Goal: Entertainment & Leisure: Consume media (video, audio)

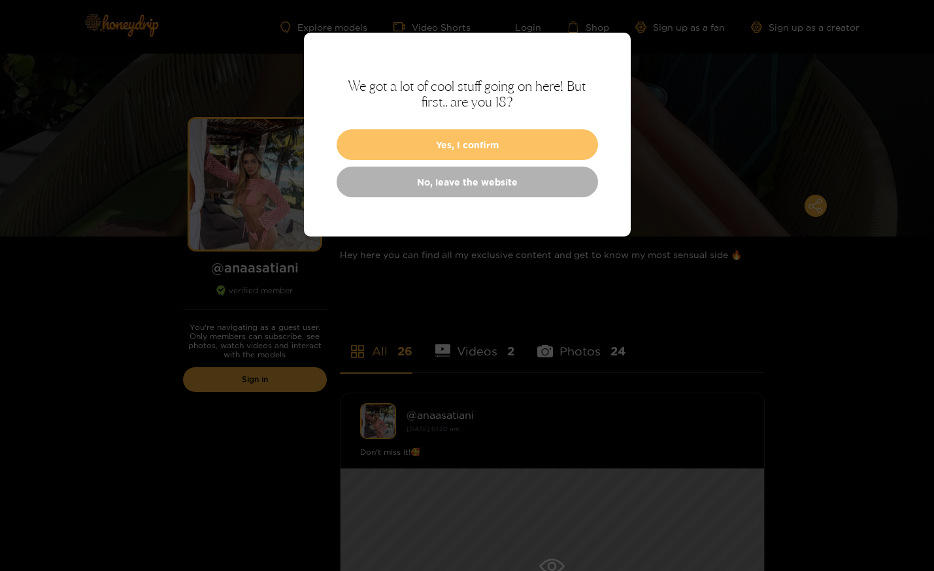
click at [463, 145] on button "Yes, I confirm" at bounding box center [468, 144] width 262 height 31
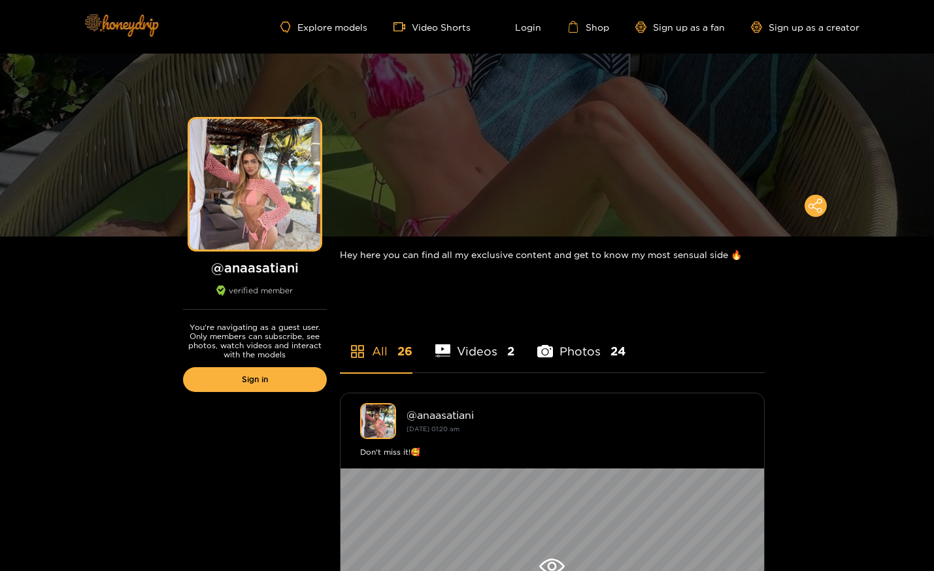
click at [134, 29] on img at bounding box center [121, 24] width 92 height 55
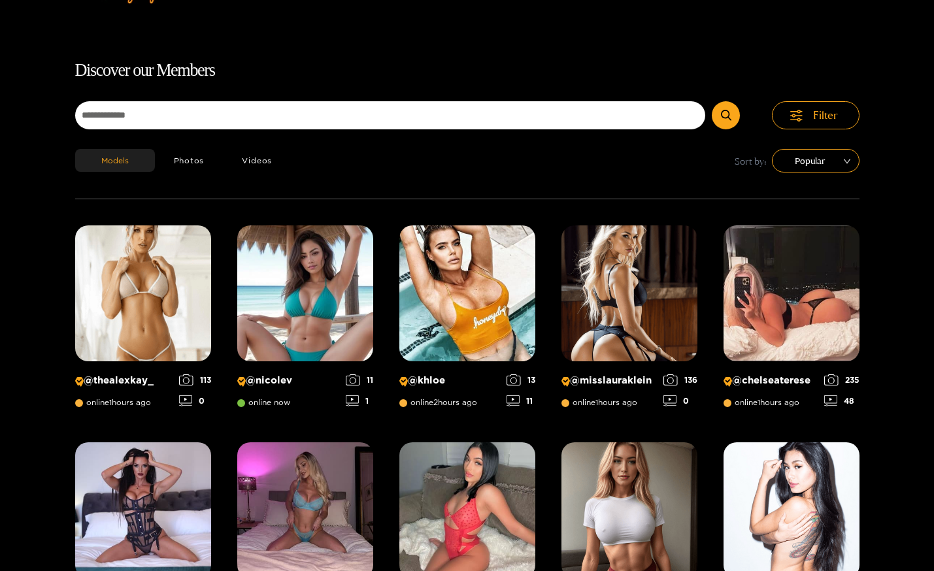
scroll to position [84, 0]
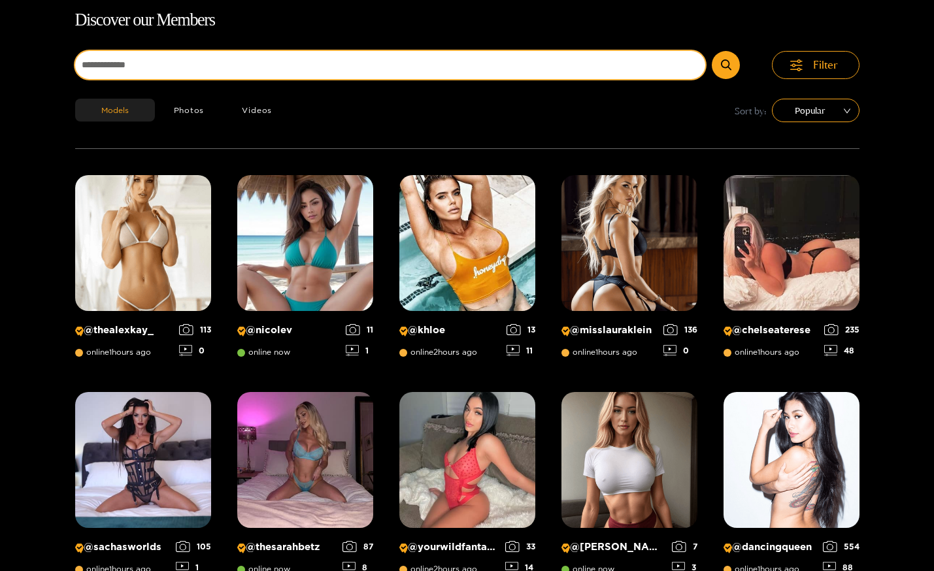
click at [432, 70] on input at bounding box center [390, 65] width 631 height 28
type input "****"
click at [712, 51] on button "submit" at bounding box center [726, 65] width 28 height 28
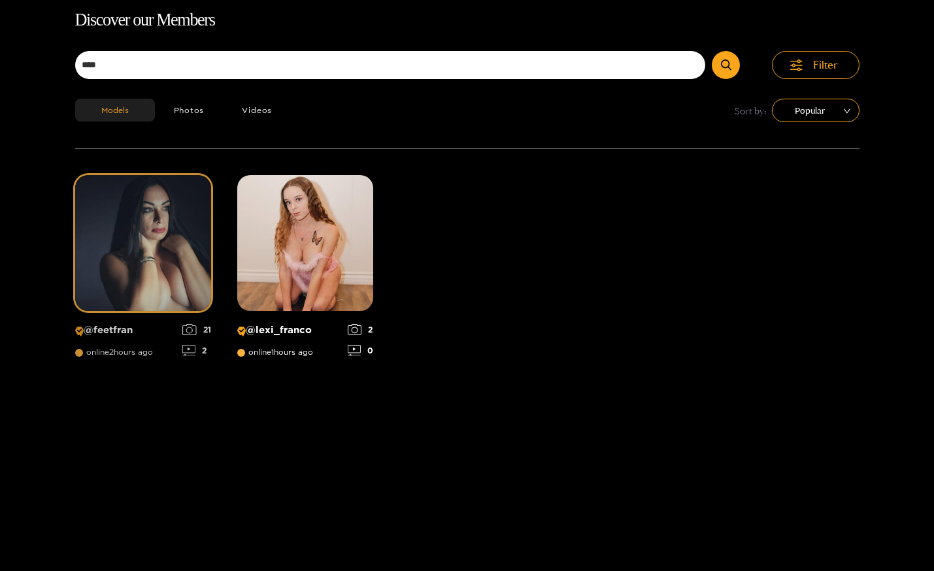
click at [115, 227] on img at bounding box center [143, 243] width 136 height 136
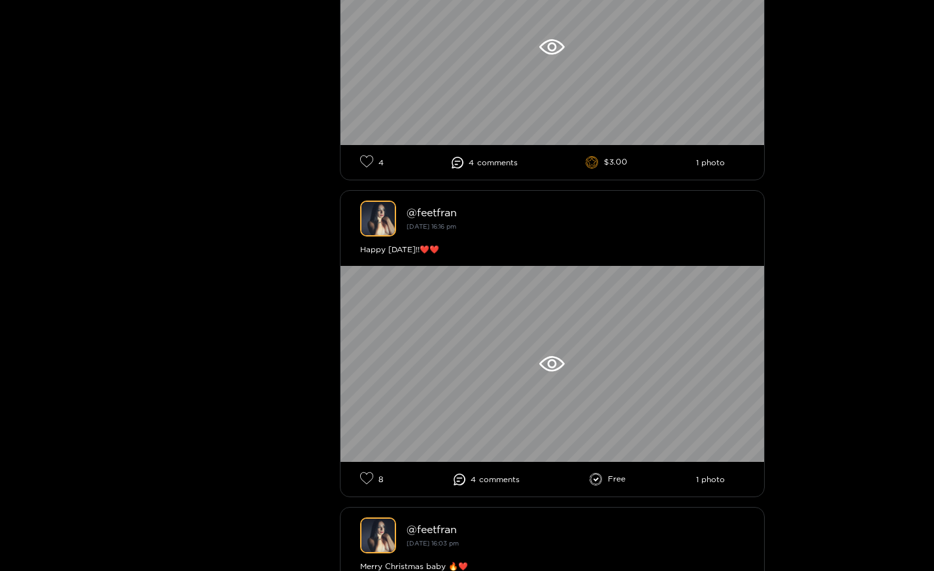
scroll to position [523, 0]
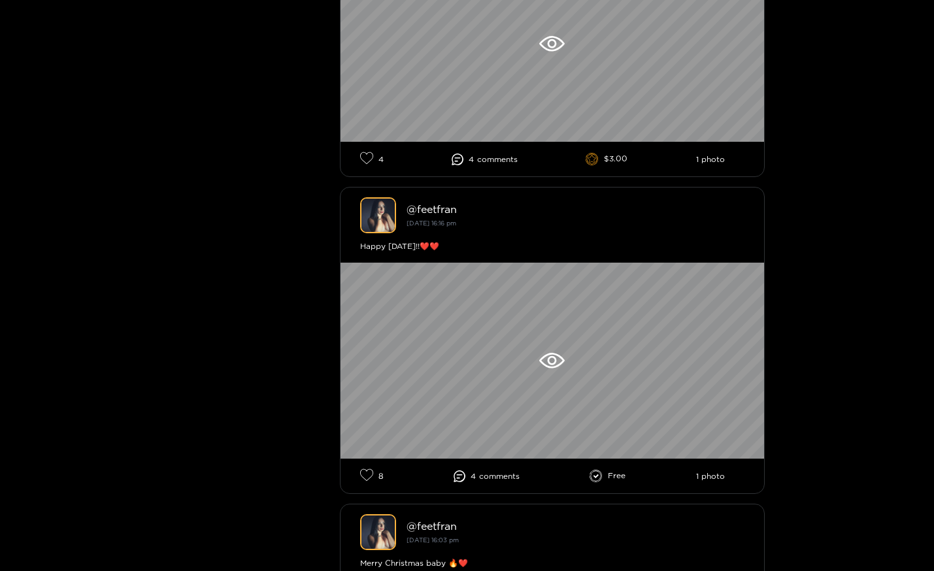
click at [474, 163] on li "4 comment s" at bounding box center [485, 160] width 66 height 12
click at [363, 157] on icon at bounding box center [366, 158] width 13 height 13
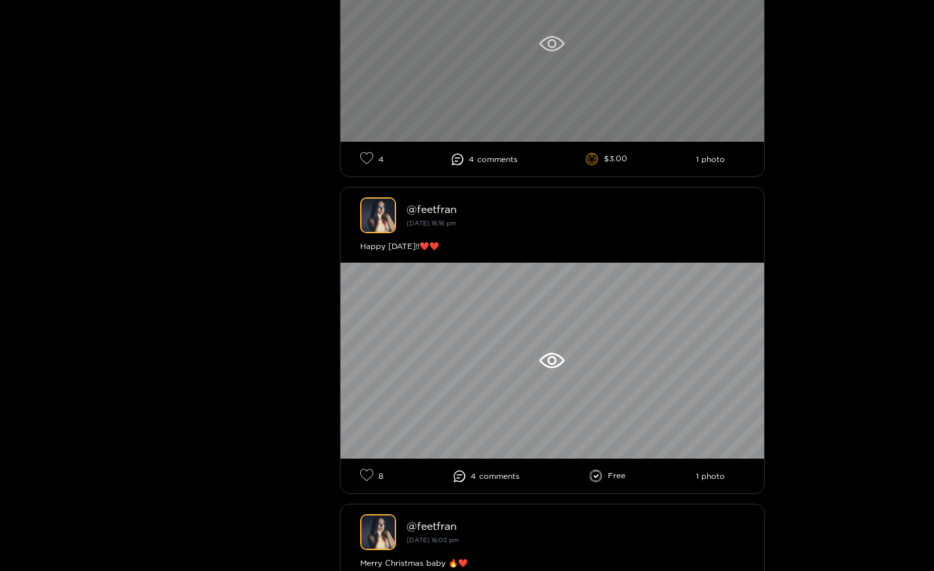
click at [552, 45] on icon at bounding box center [551, 44] width 25 height 16
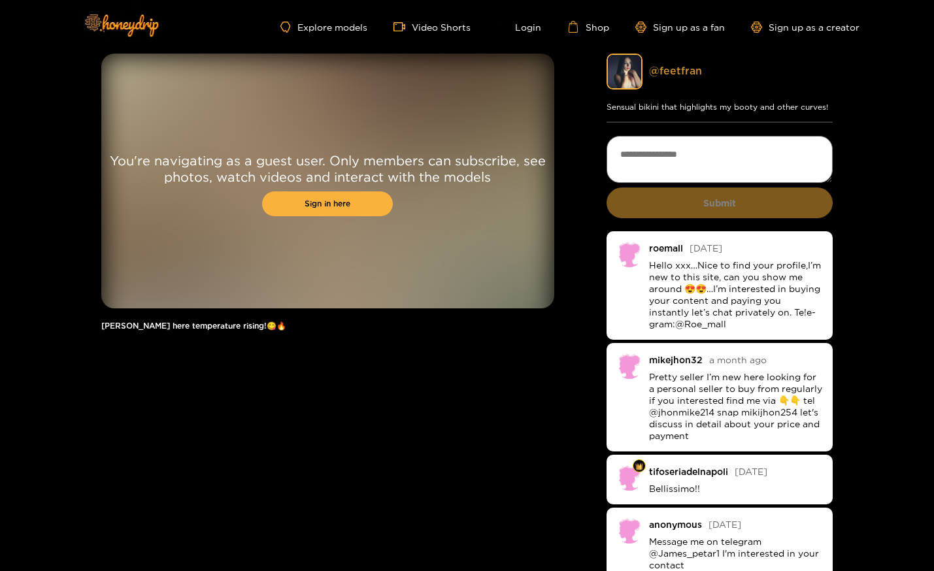
click at [686, 69] on link "@ feetfran" at bounding box center [675, 71] width 53 height 12
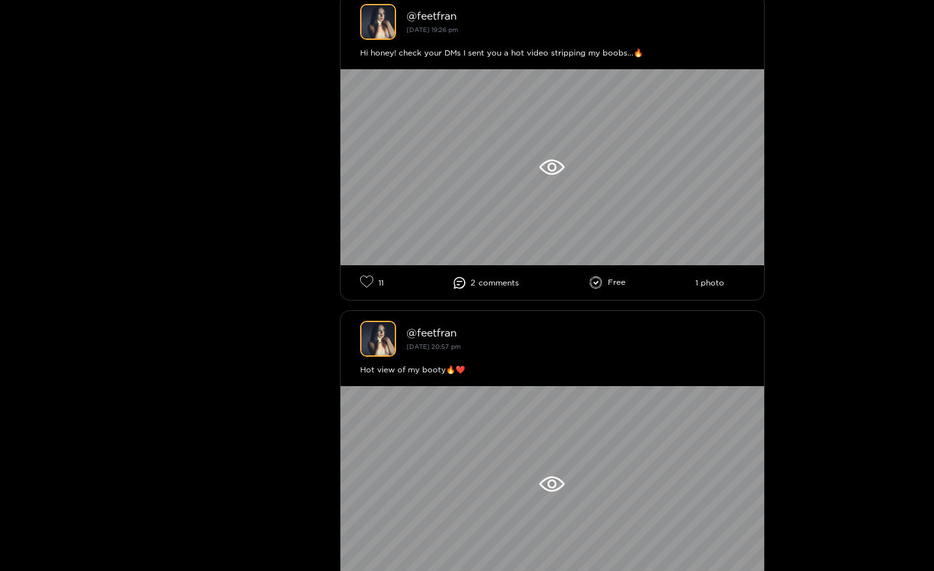
scroll to position [1674, 0]
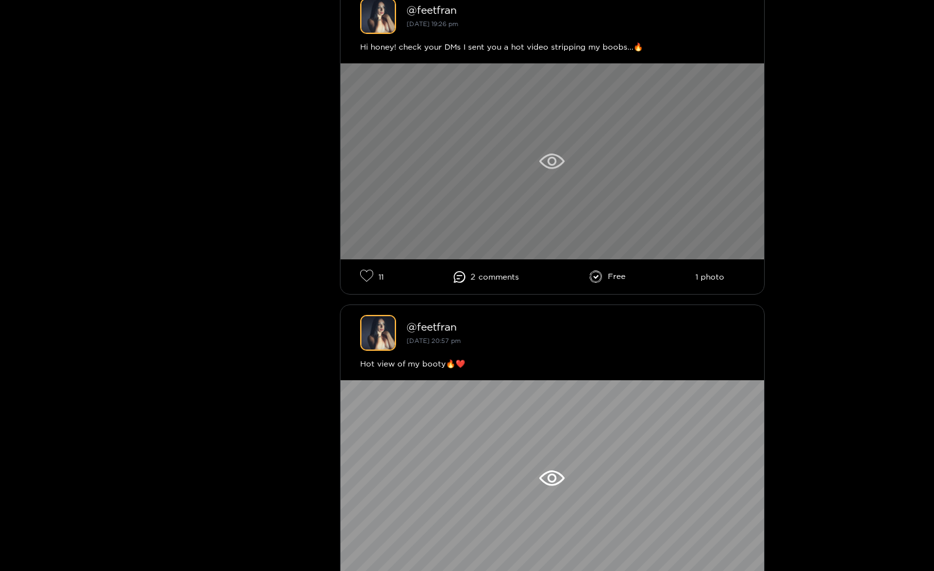
click at [537, 196] on div at bounding box center [553, 161] width 424 height 196
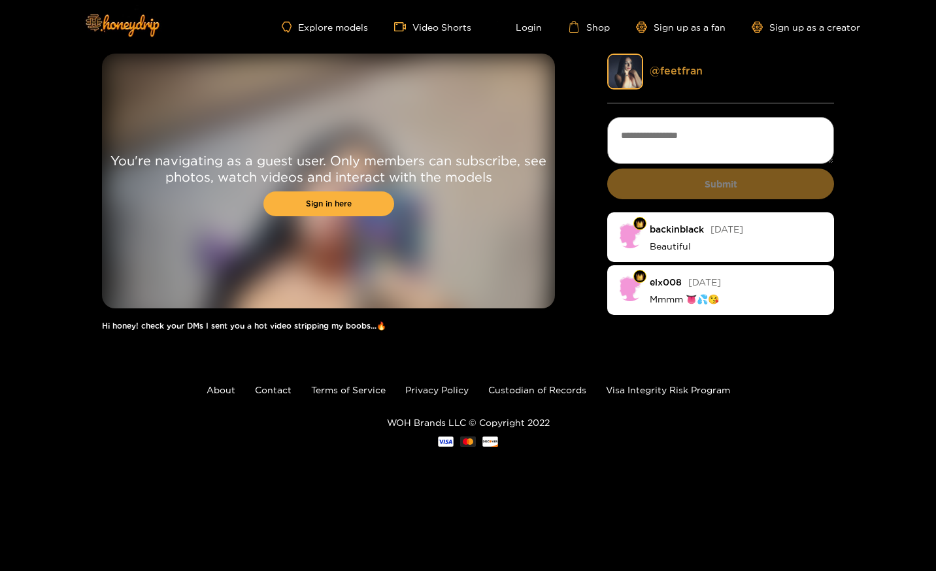
click at [681, 67] on link "@ feetfran" at bounding box center [676, 71] width 53 height 12
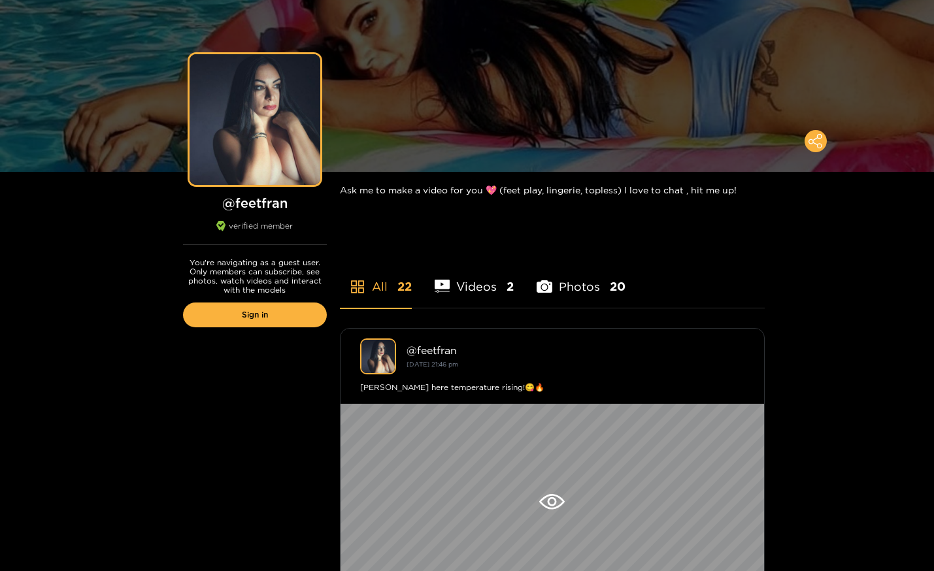
scroll to position [105, 0]
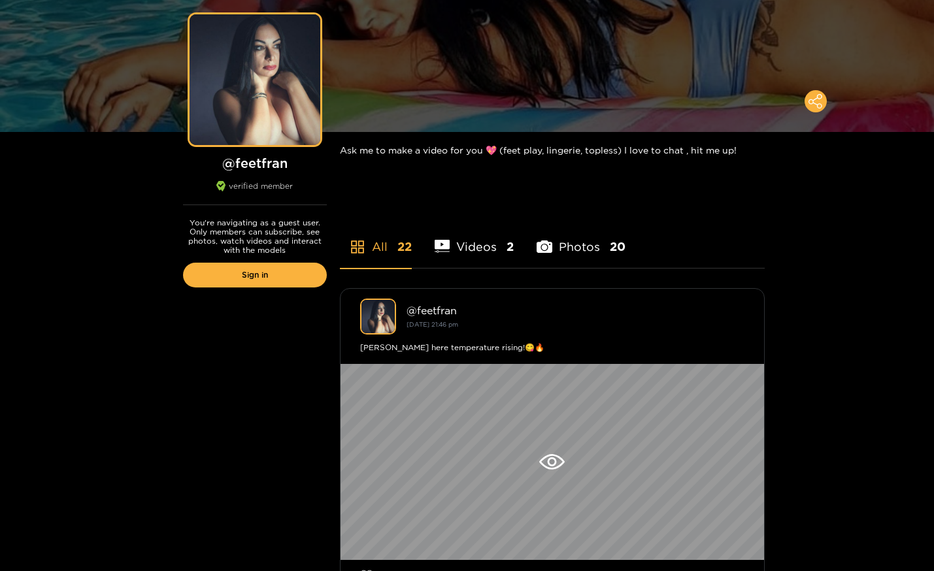
click at [486, 246] on li "Videos 2" at bounding box center [475, 238] width 80 height 59
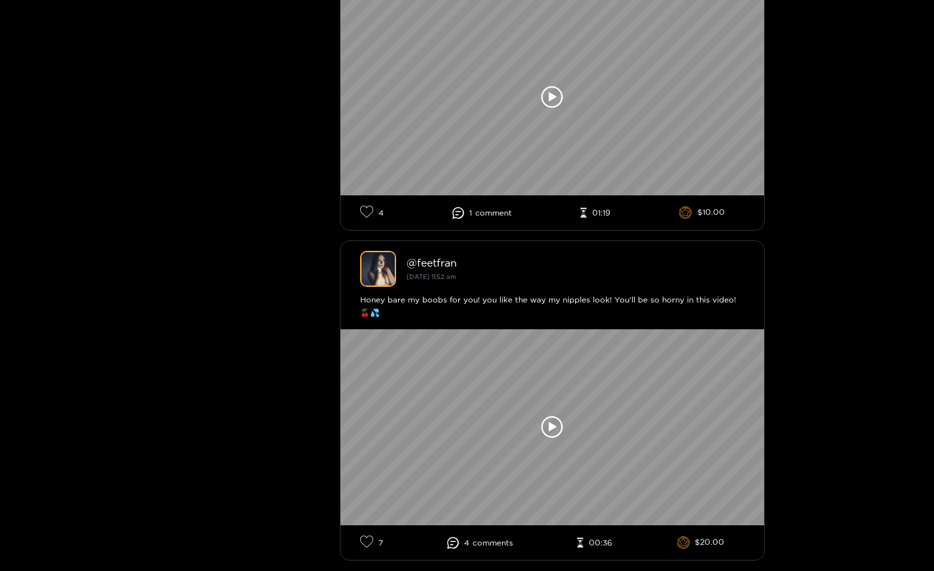
scroll to position [471, 0]
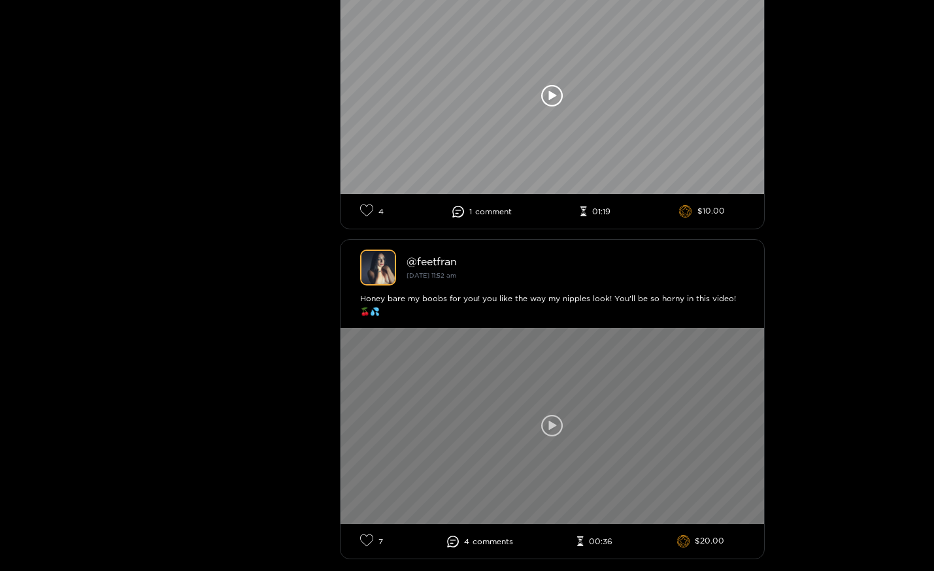
click at [539, 393] on div at bounding box center [553, 426] width 424 height 196
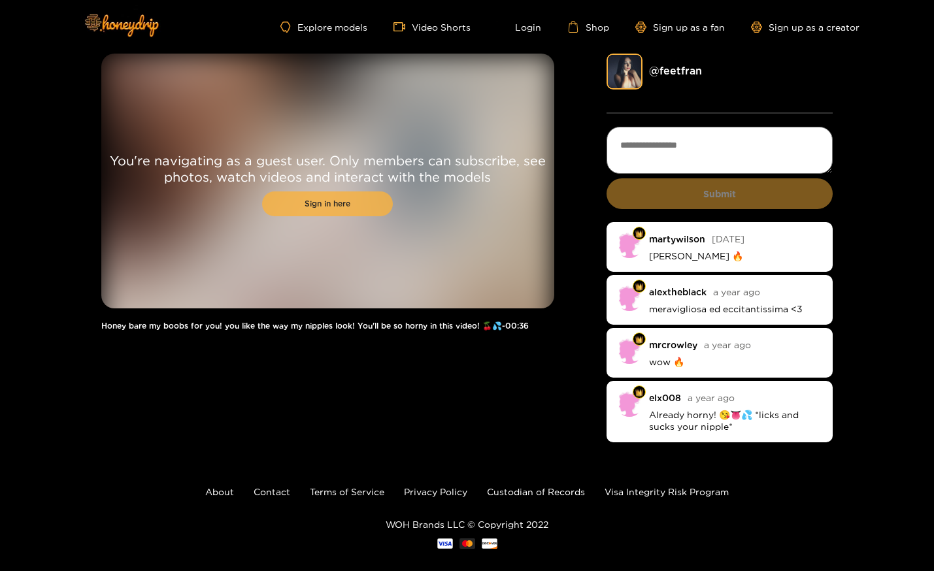
click at [343, 211] on link "Sign in here" at bounding box center [327, 204] width 131 height 25
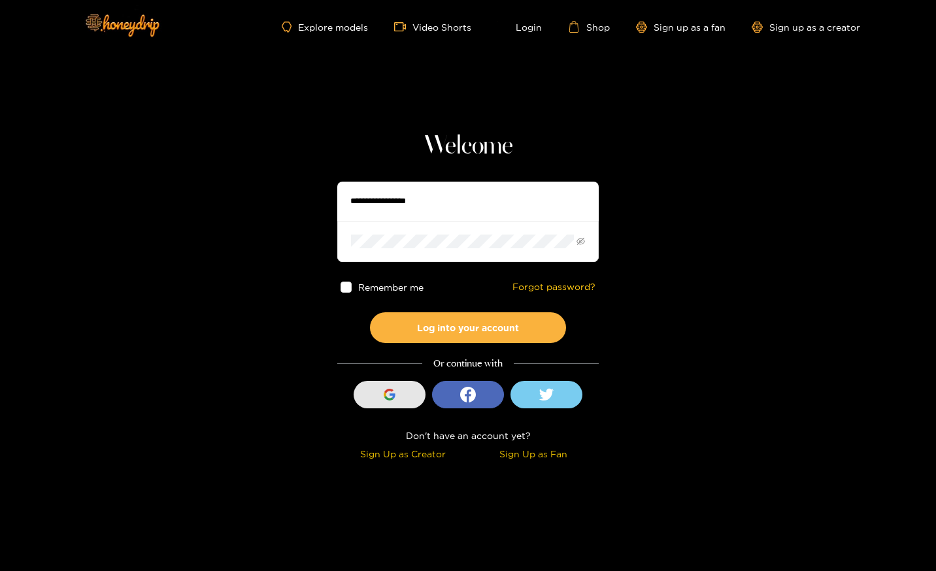
click at [396, 404] on div "button" at bounding box center [389, 394] width 25 height 25
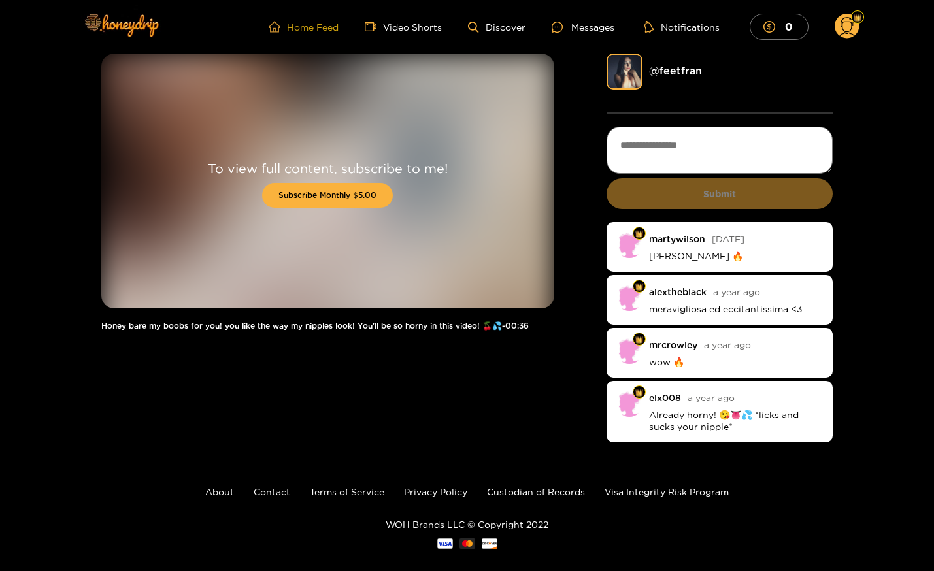
click at [309, 21] on link "Home Feed" at bounding box center [304, 27] width 70 height 12
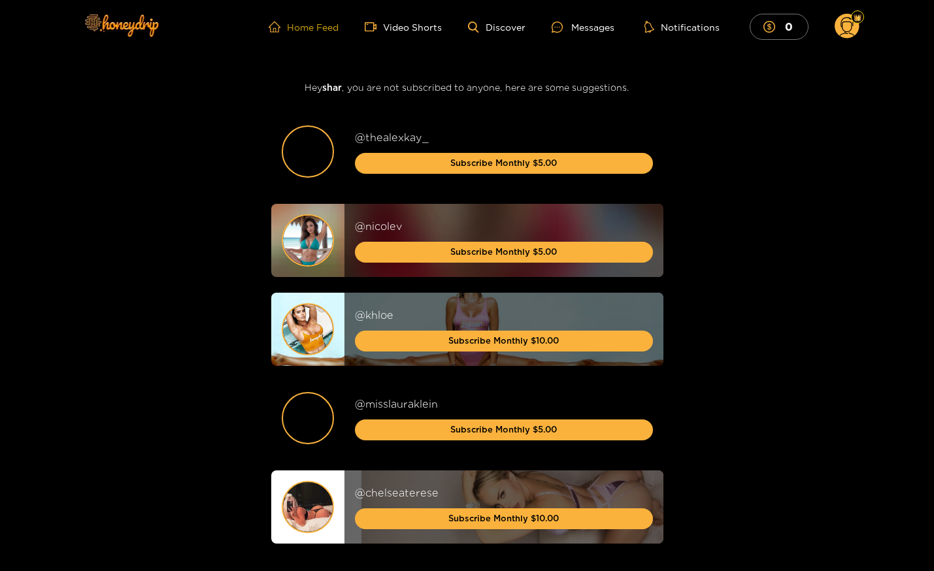
click at [309, 21] on link "Home Feed" at bounding box center [304, 27] width 70 height 12
click at [126, 33] on img at bounding box center [121, 24] width 92 height 55
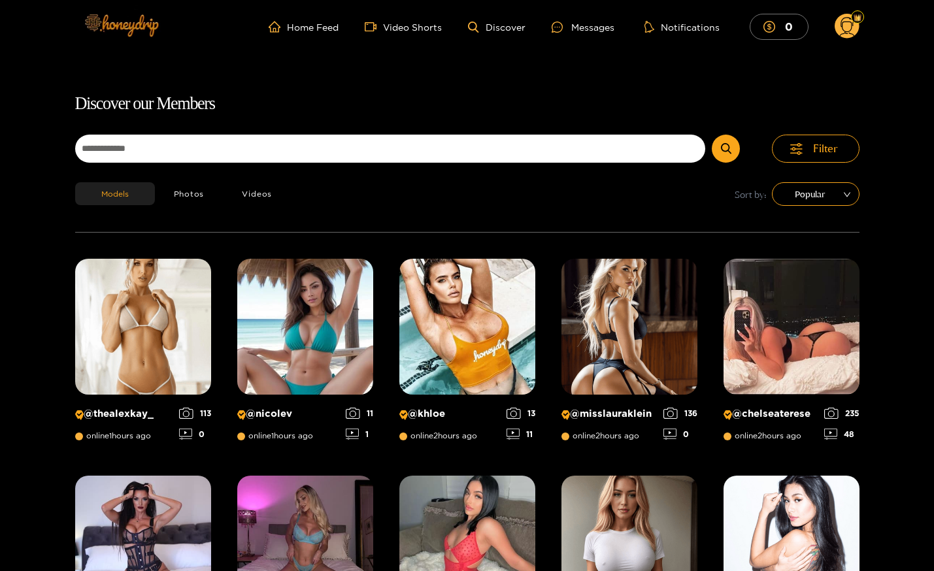
scroll to position [84, 0]
